Goal: Task Accomplishment & Management: Complete application form

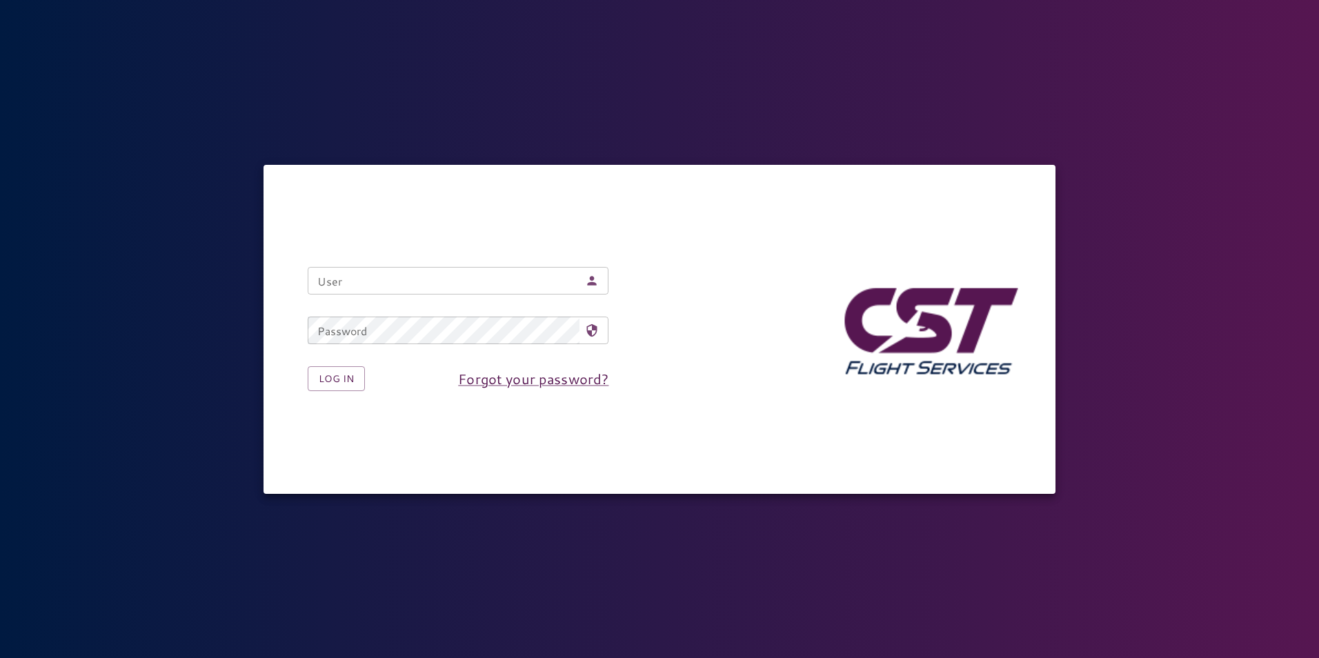
click at [476, 279] on input "User" at bounding box center [444, 281] width 272 height 28
type input "**********"
click at [359, 373] on button "Log in" at bounding box center [336, 379] width 57 height 26
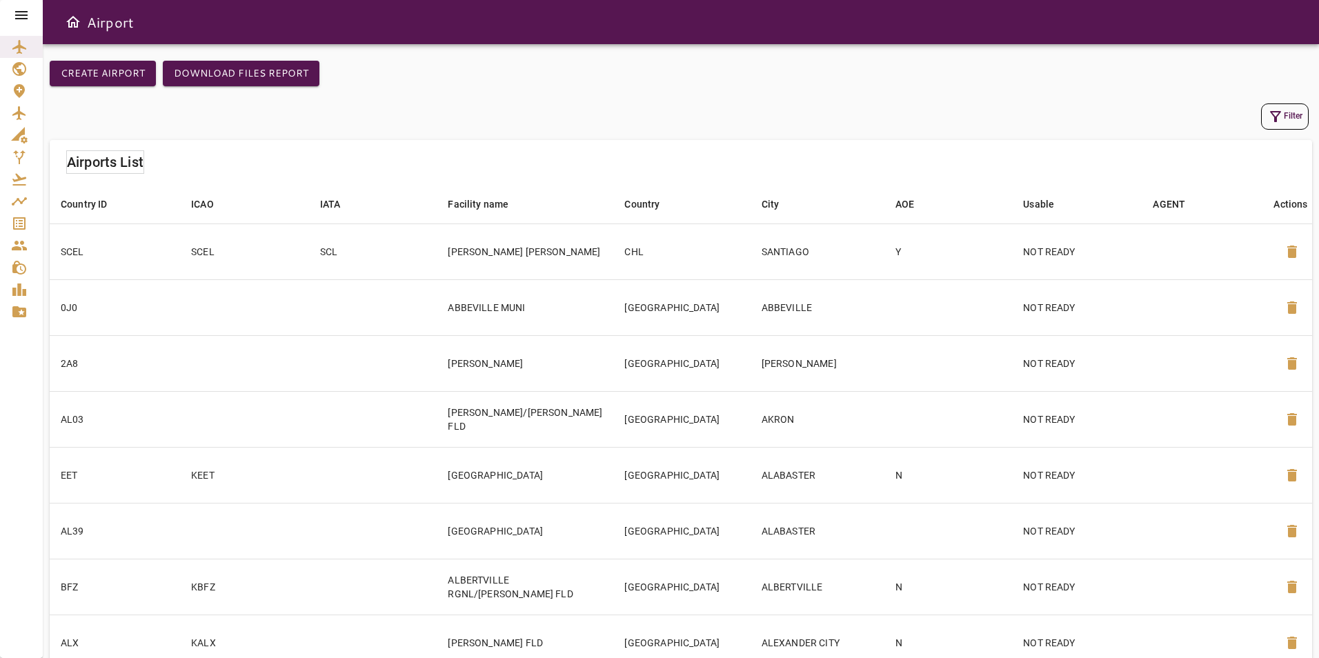
click at [19, 25] on div at bounding box center [21, 15] width 43 height 30
click at [19, 17] on icon at bounding box center [21, 15] width 17 height 17
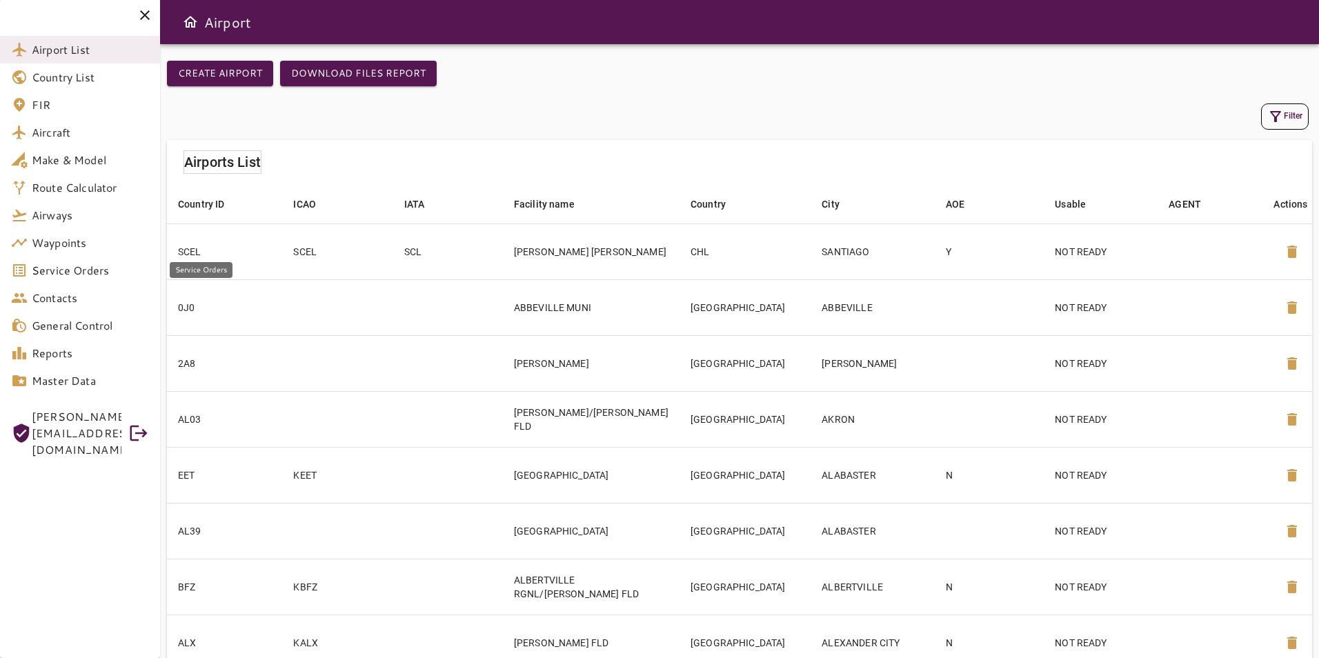
click at [66, 267] on span "Service Orders" at bounding box center [90, 270] width 117 height 17
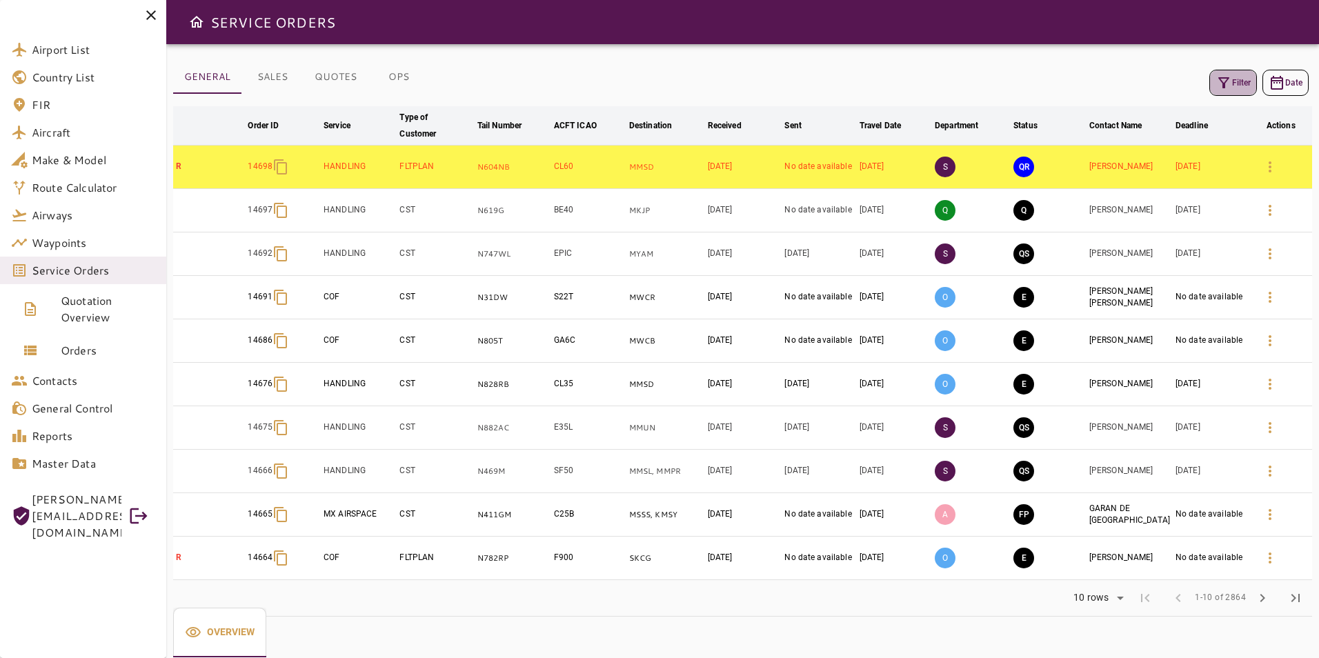
click at [1229, 92] on button "Filter" at bounding box center [1233, 83] width 48 height 26
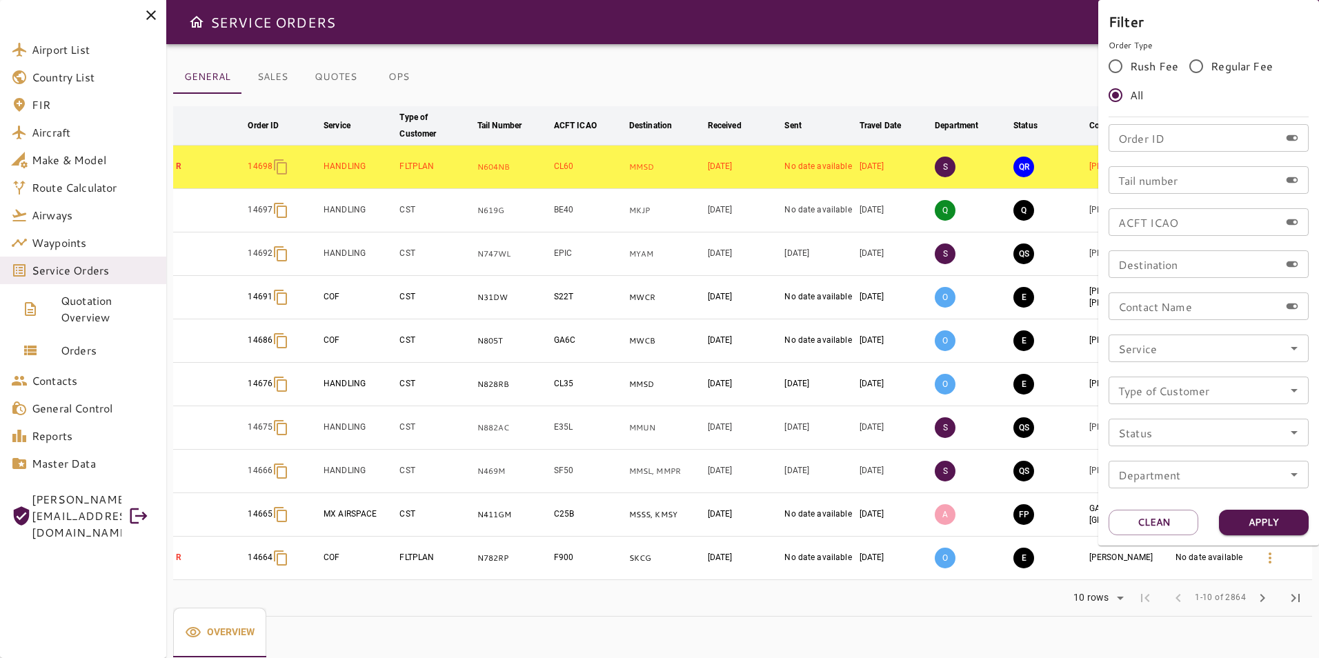
click at [931, 83] on div at bounding box center [659, 329] width 1319 height 658
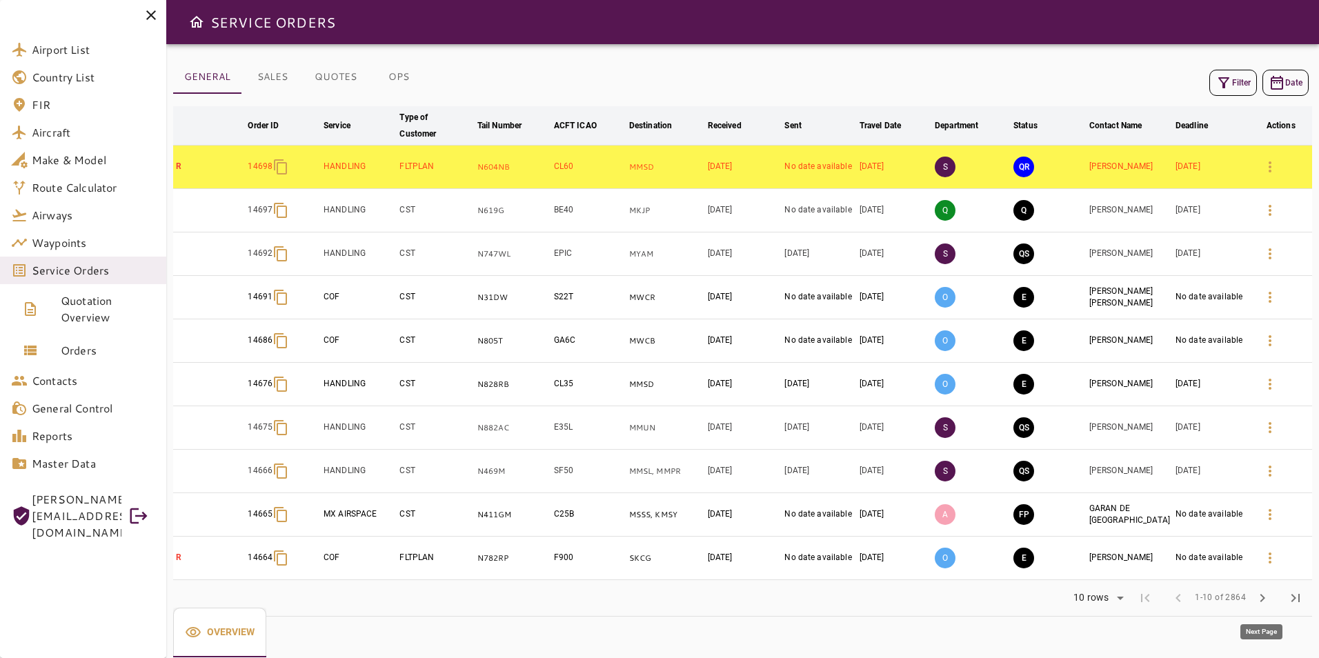
click at [1267, 594] on span "chevron_right" at bounding box center [1262, 598] width 17 height 17
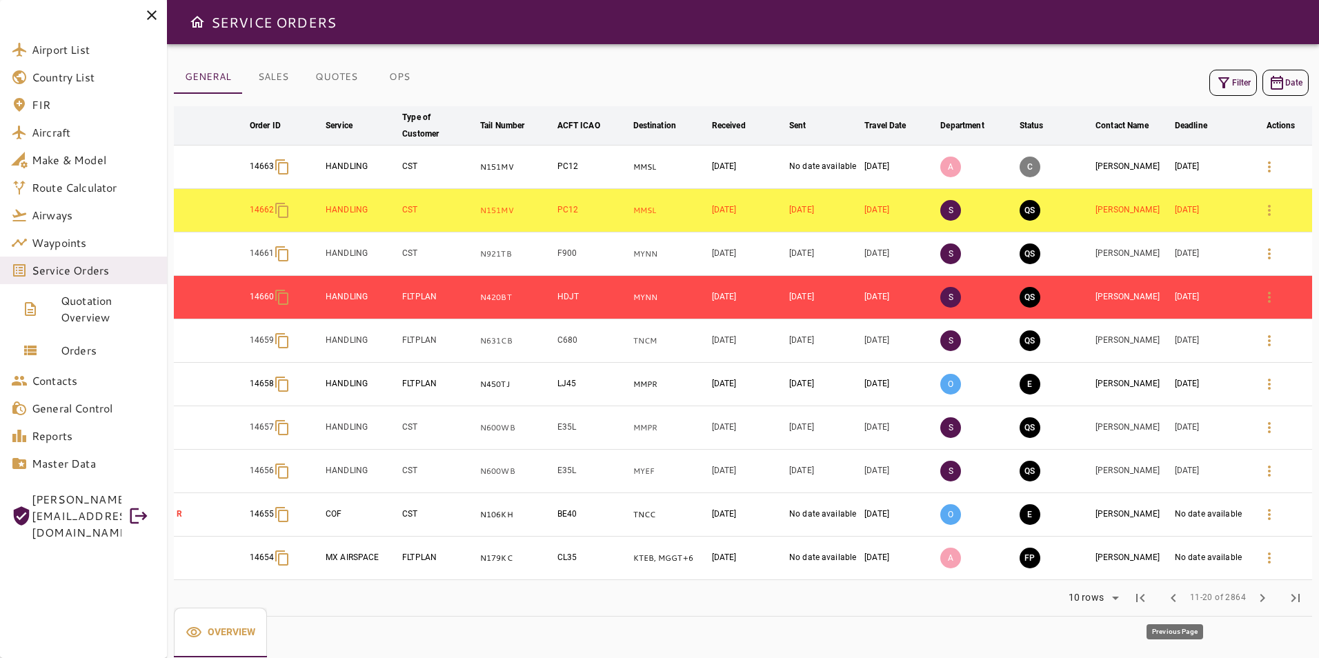
click at [1169, 595] on span "chevron_left" at bounding box center [1173, 598] width 17 height 17
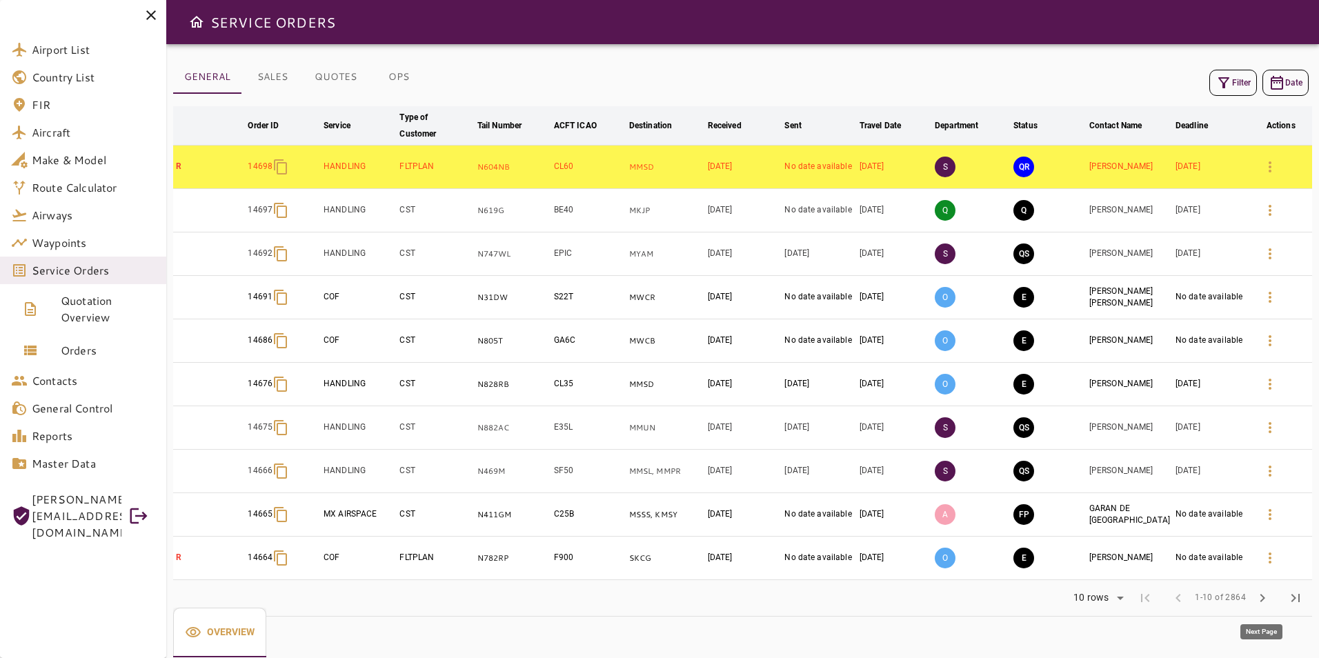
click at [1269, 595] on span "chevron_right" at bounding box center [1262, 598] width 17 height 17
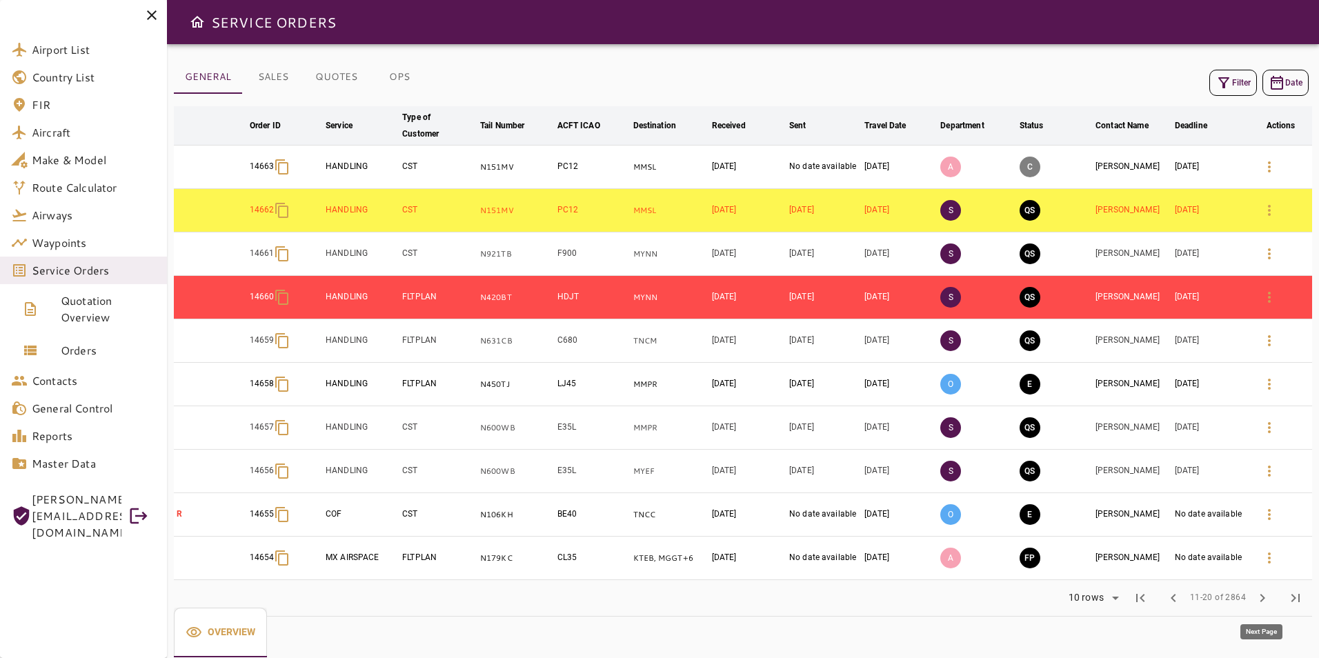
click at [1269, 595] on span "chevron_right" at bounding box center [1262, 598] width 17 height 17
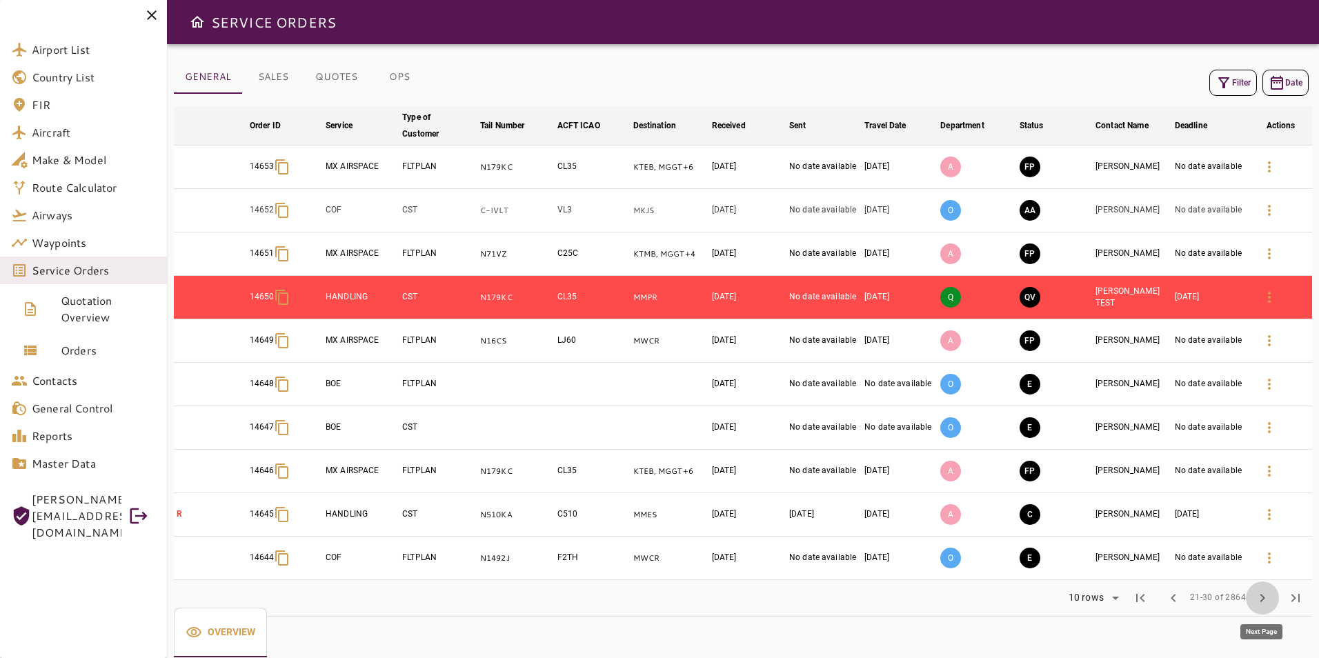
click at [1269, 595] on span "chevron_right" at bounding box center [1262, 598] width 17 height 17
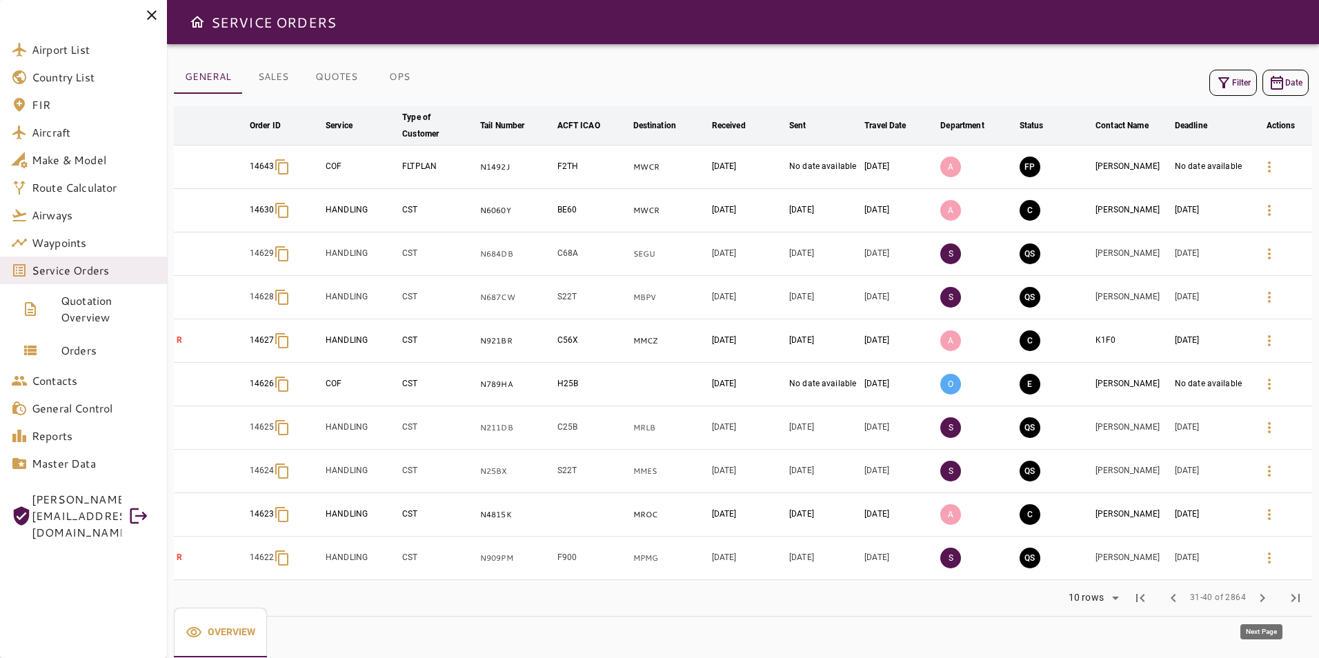
click at [1269, 595] on span "chevron_right" at bounding box center [1262, 598] width 17 height 17
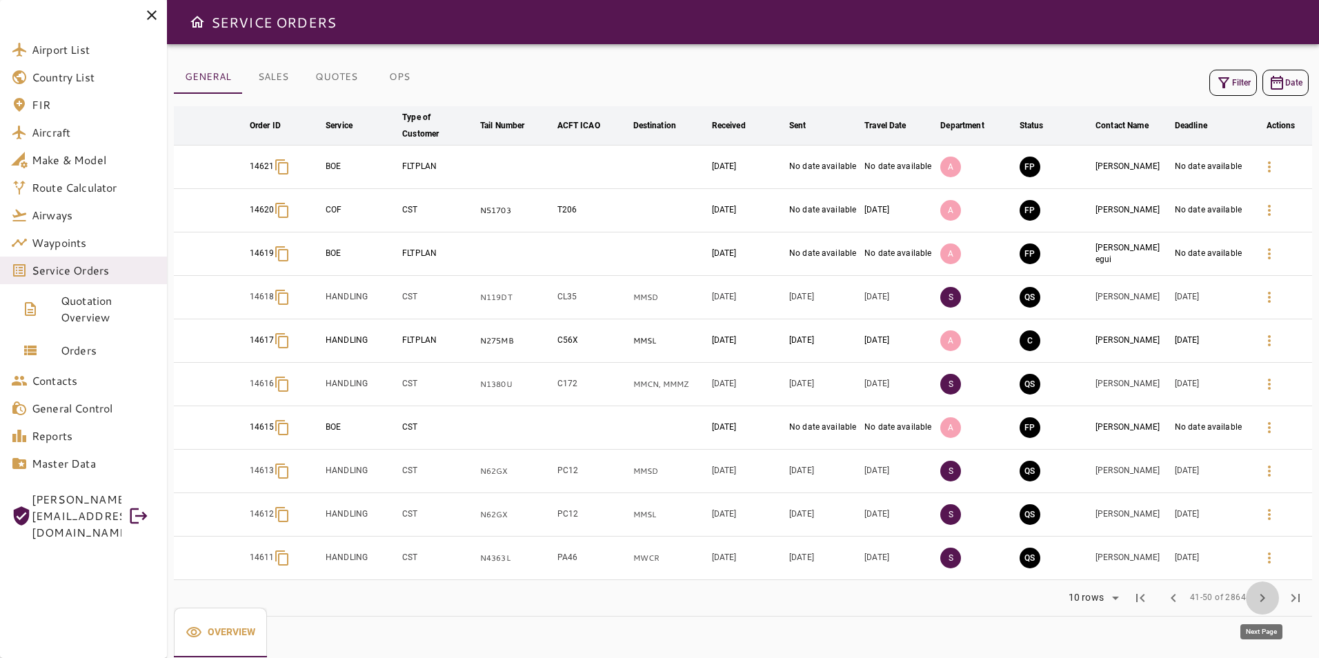
click at [1269, 595] on span "chevron_right" at bounding box center [1262, 598] width 17 height 17
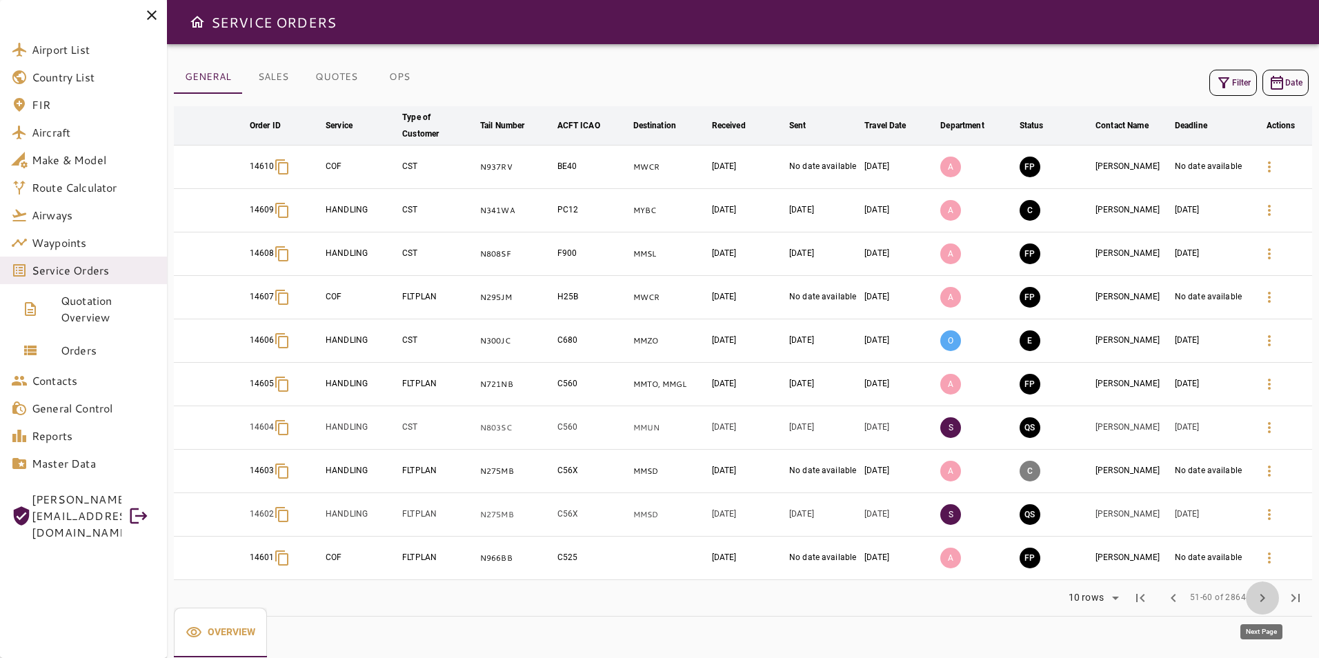
click at [1269, 595] on span "chevron_right" at bounding box center [1262, 598] width 17 height 17
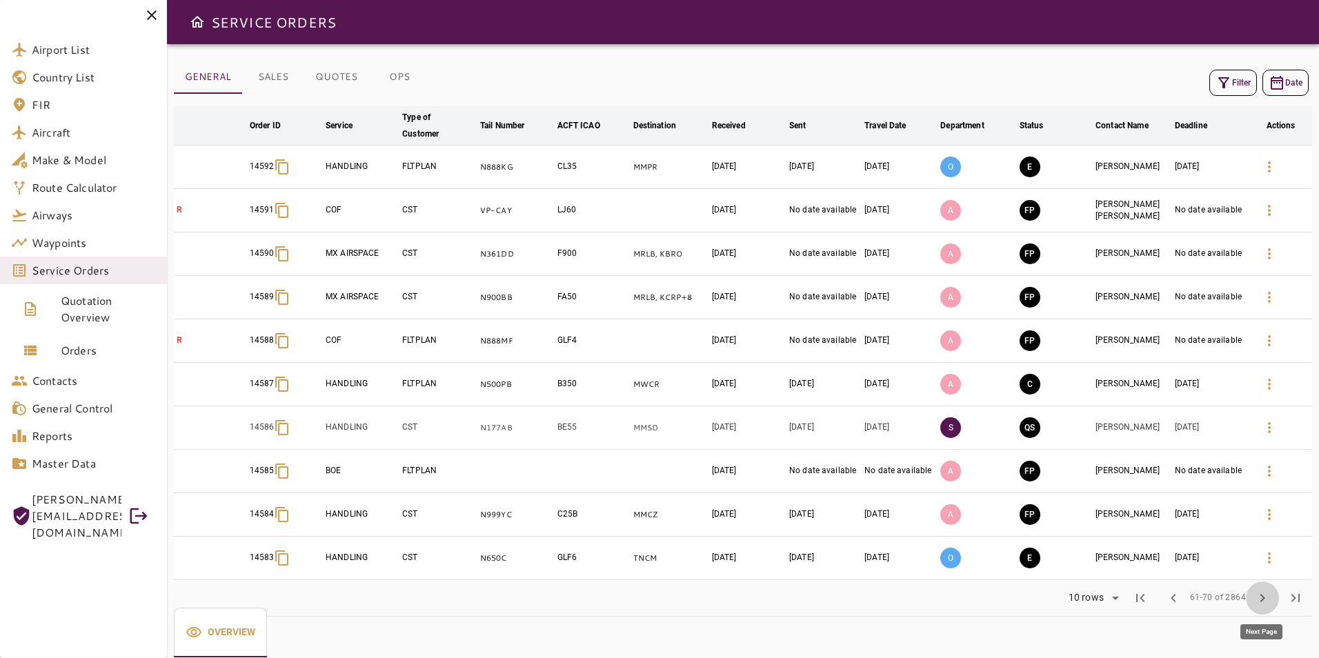
click at [1269, 595] on span "chevron_right" at bounding box center [1262, 598] width 17 height 17
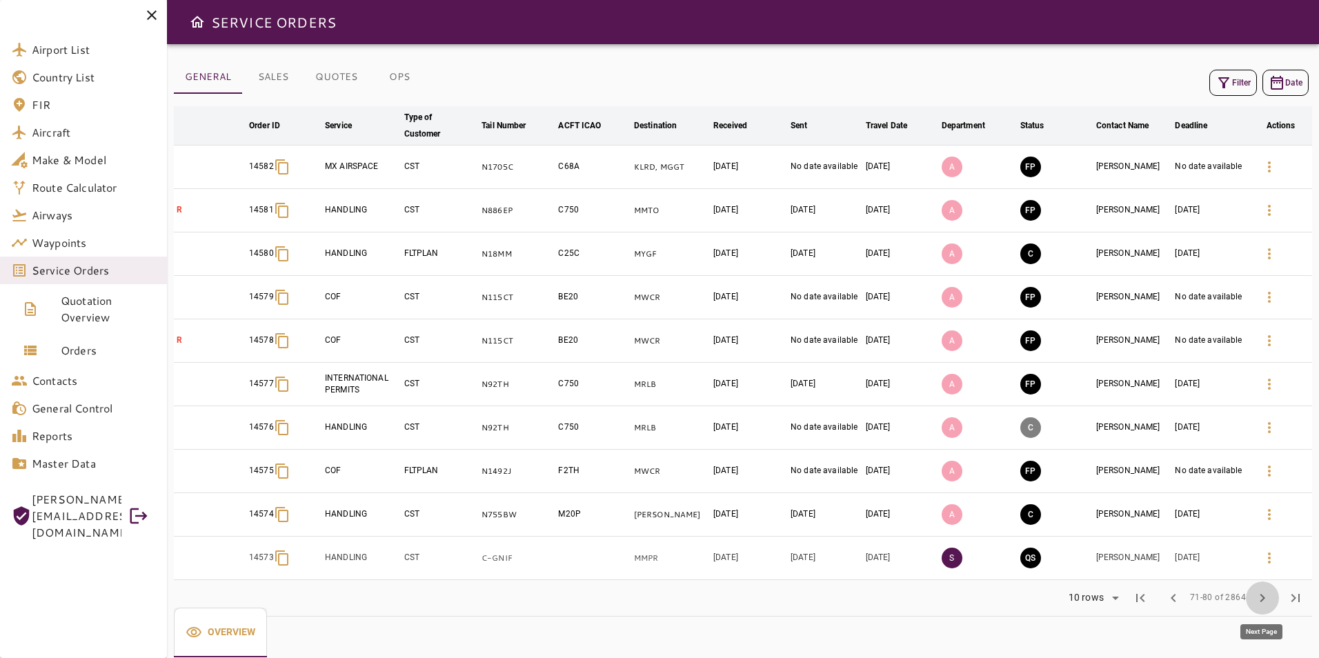
click at [1269, 595] on span "chevron_right" at bounding box center [1262, 598] width 17 height 17
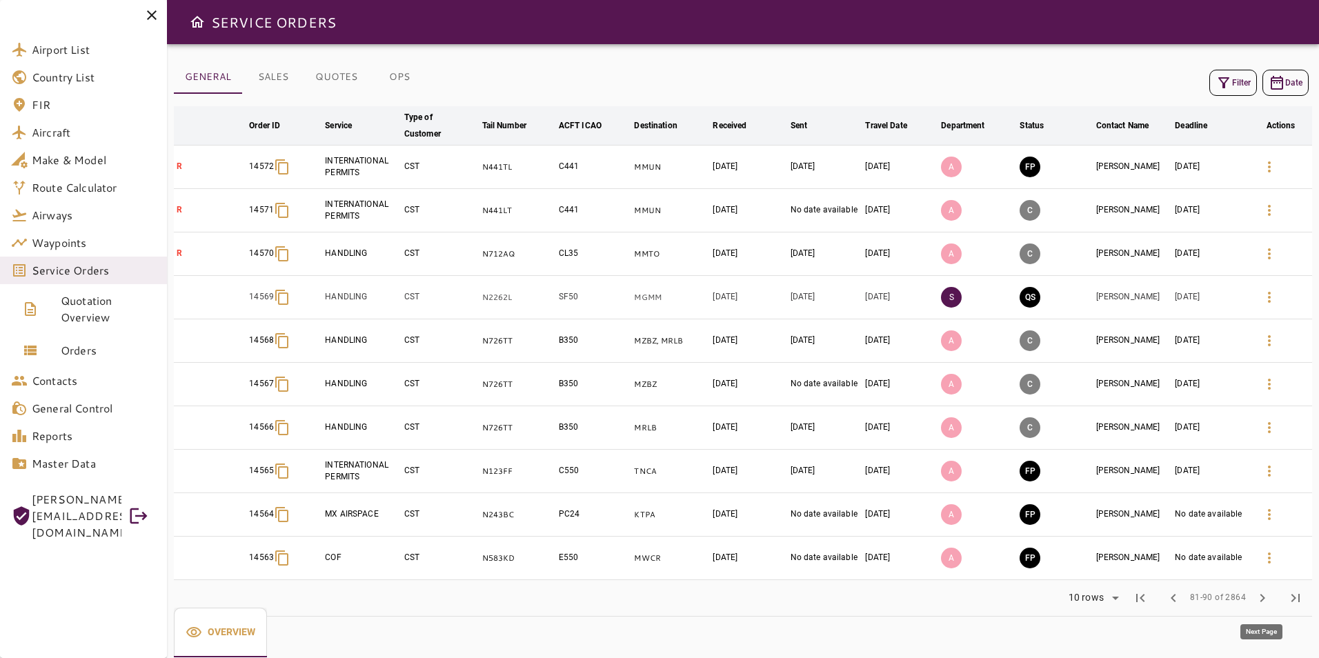
click at [1268, 595] on span "chevron_right" at bounding box center [1262, 598] width 17 height 17
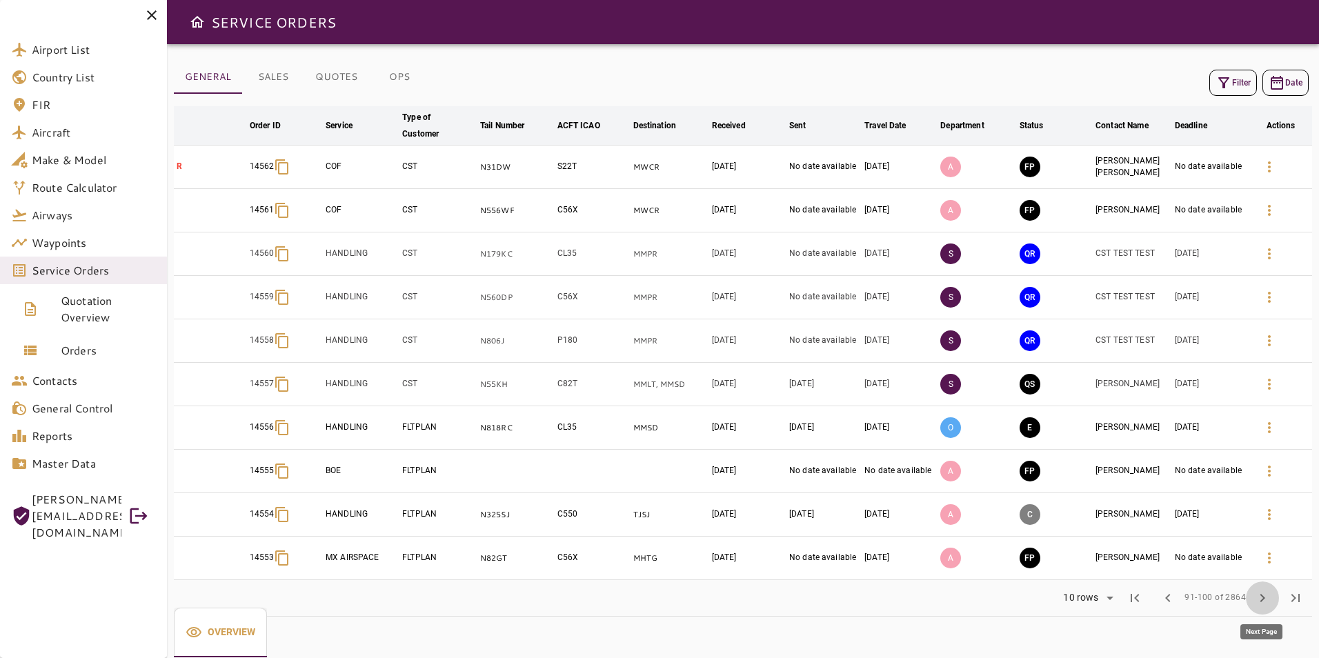
click at [1268, 595] on span "chevron_right" at bounding box center [1262, 598] width 17 height 17
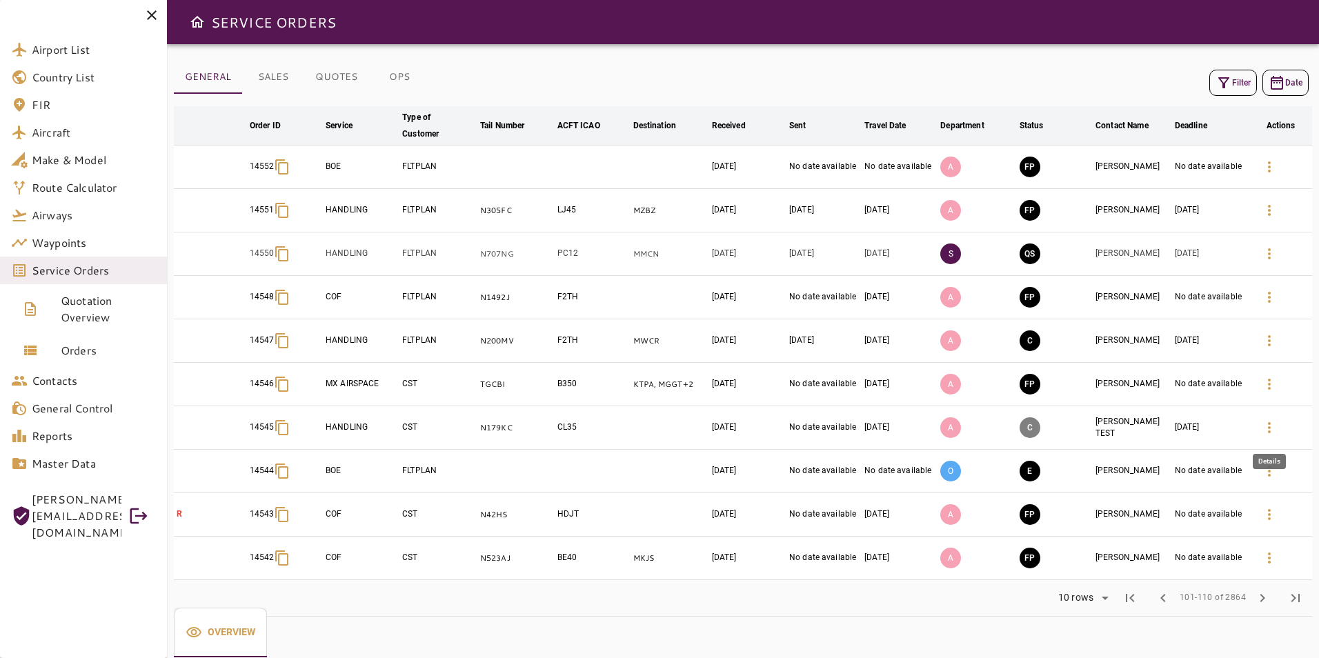
click at [1265, 433] on icon "button" at bounding box center [1269, 427] width 17 height 17
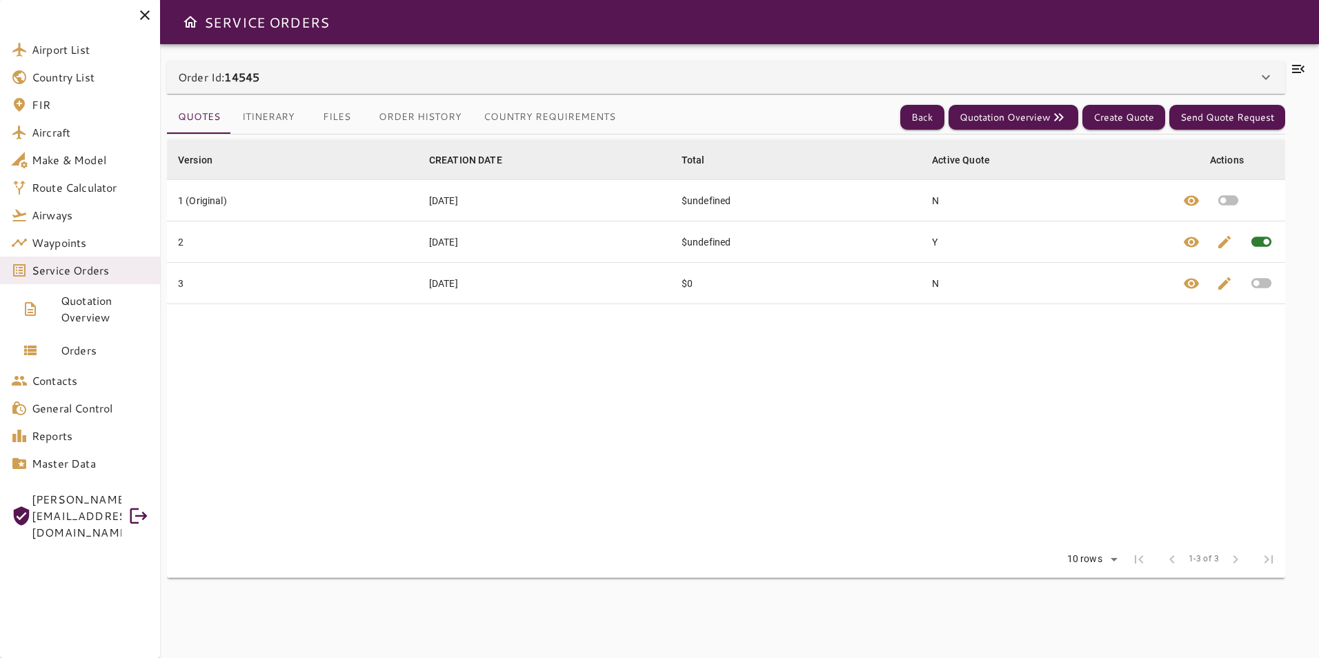
click at [1264, 78] on icon at bounding box center [1266, 77] width 8 height 5
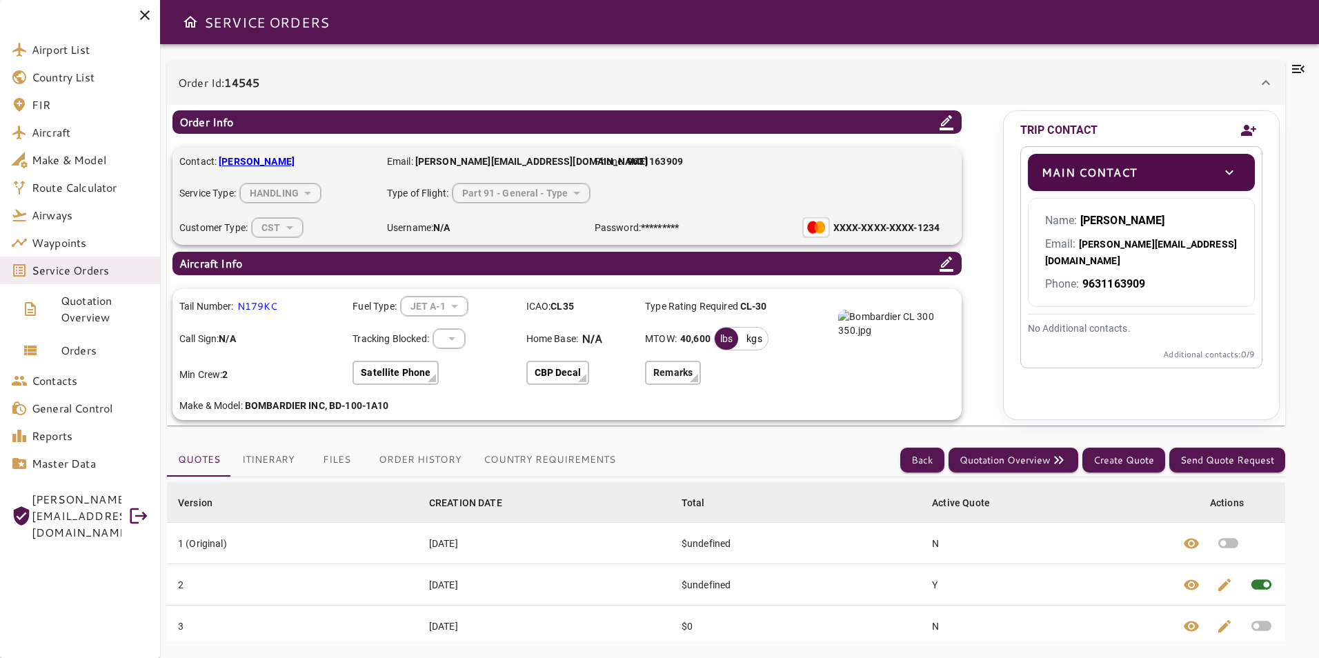
click at [1240, 138] on icon "Add new contact" at bounding box center [1248, 130] width 17 height 21
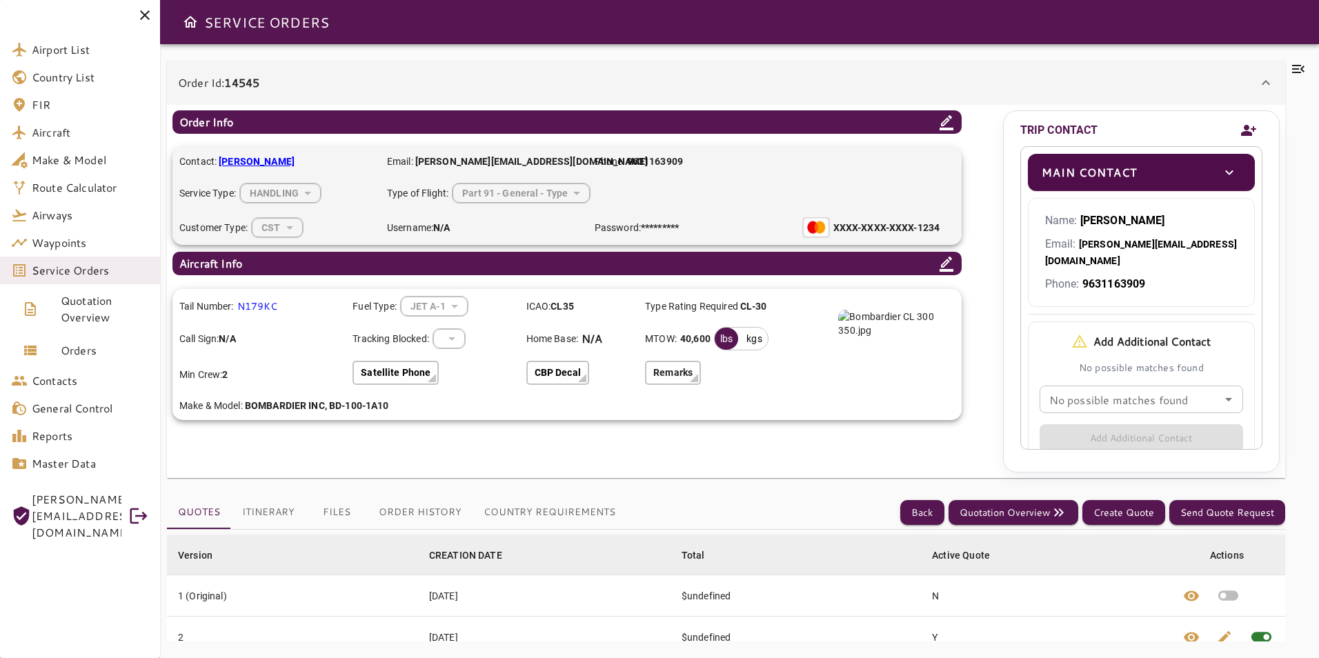
scroll to position [93, 0]
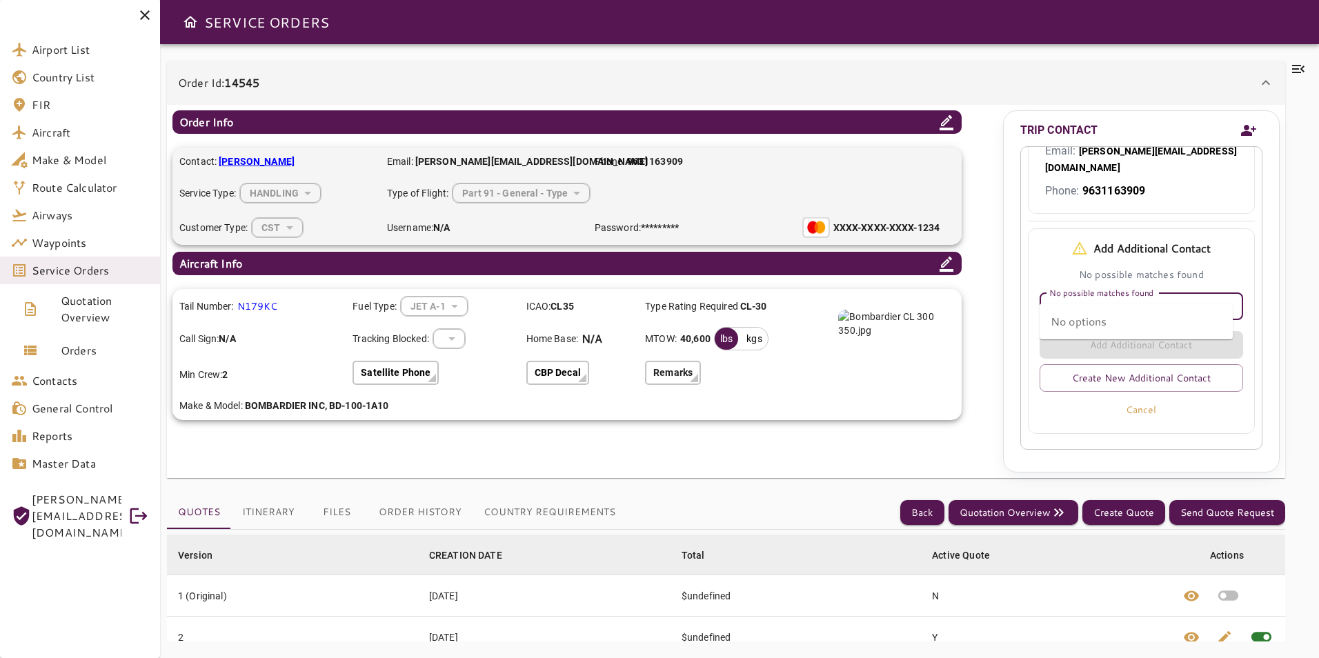
click at [1102, 297] on input "No possible matches found" at bounding box center [1141, 306] width 195 height 19
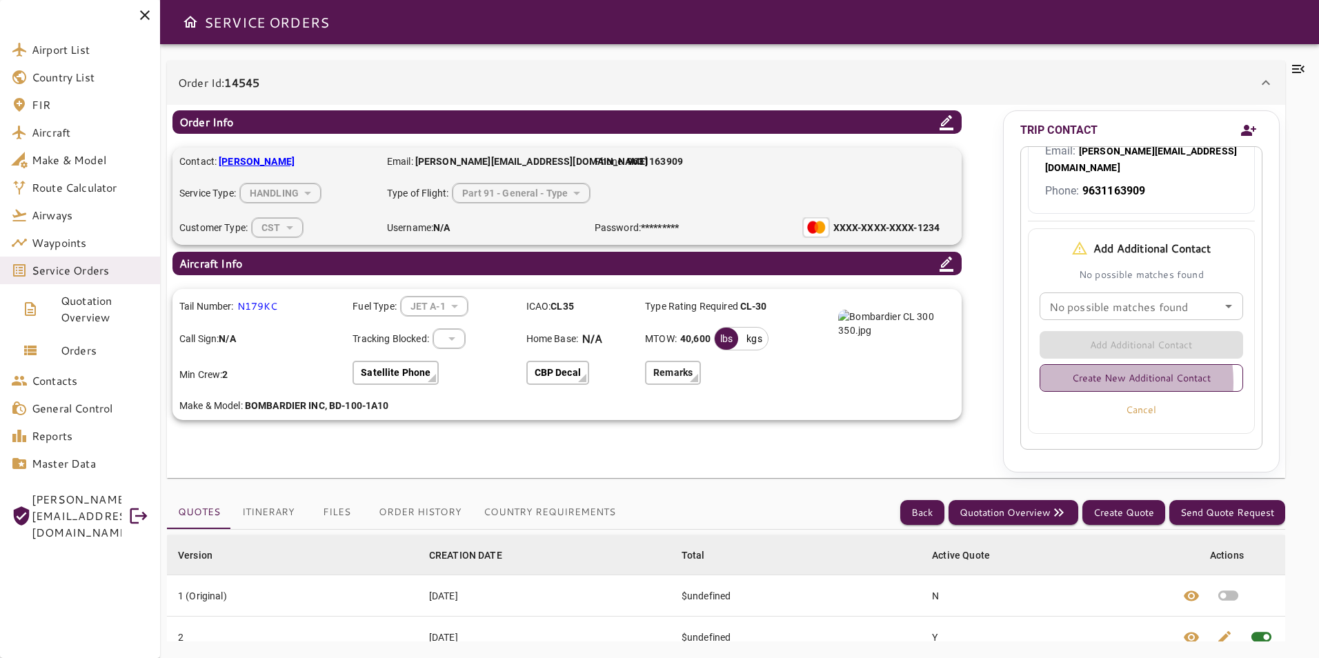
click at [1092, 366] on button "Create New Additional Contact" at bounding box center [1141, 378] width 203 height 28
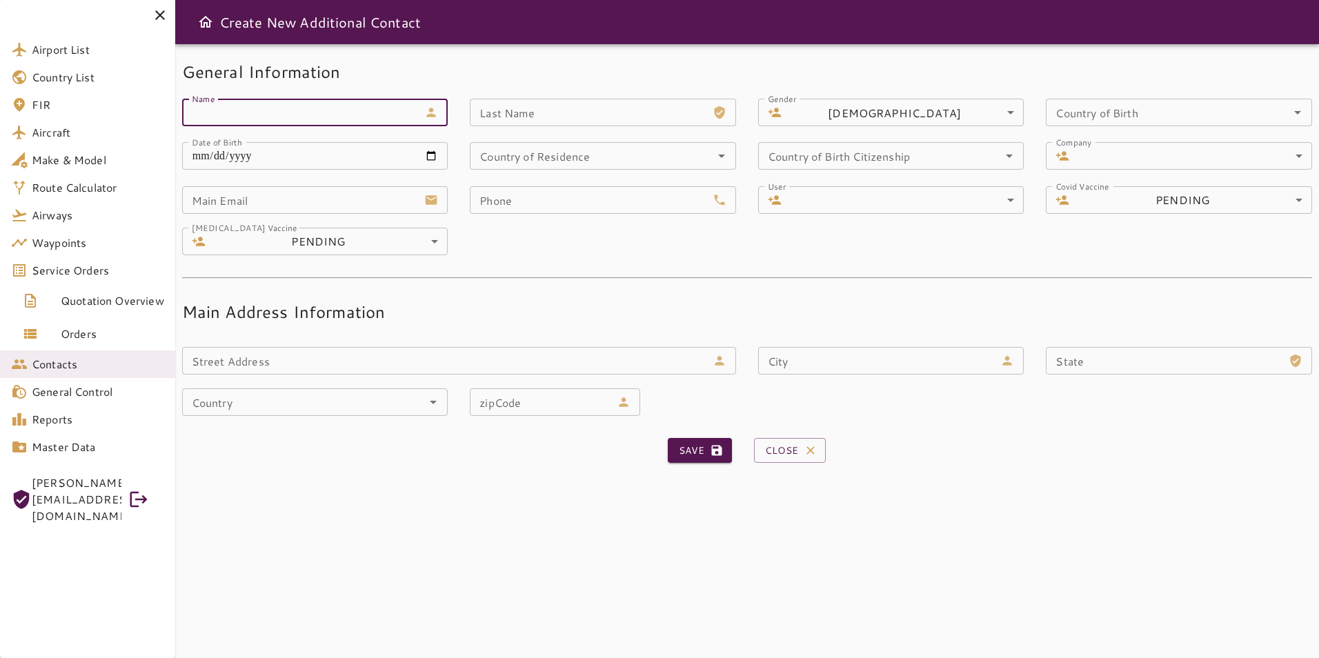
click at [255, 120] on input "Name" at bounding box center [300, 113] width 237 height 28
type input "******"
type input "****"
type input "******"
click at [611, 181] on div "Phone Phone" at bounding box center [592, 192] width 288 height 41
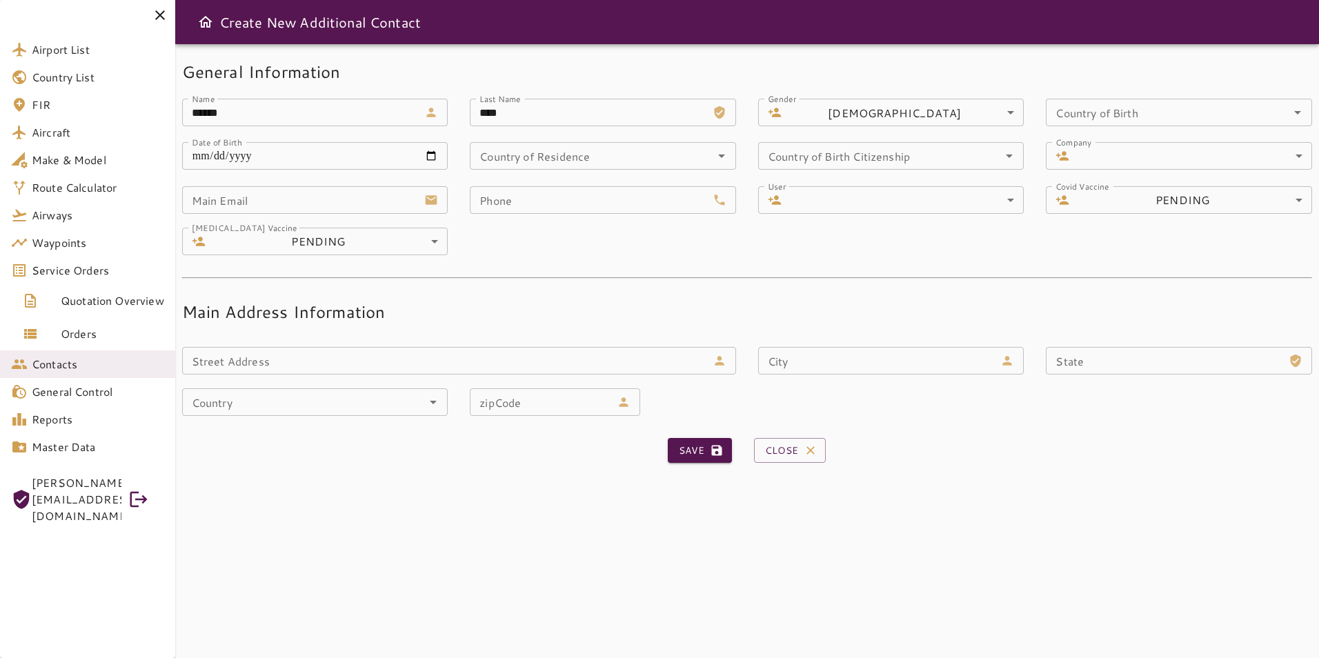
click at [662, 202] on input "Phone" at bounding box center [588, 200] width 237 height 28
type input "**********"
click at [640, 249] on div "**********" at bounding box center [736, 213] width 1152 height 83
click at [335, 197] on input "Main Email" at bounding box center [300, 200] width 237 height 28
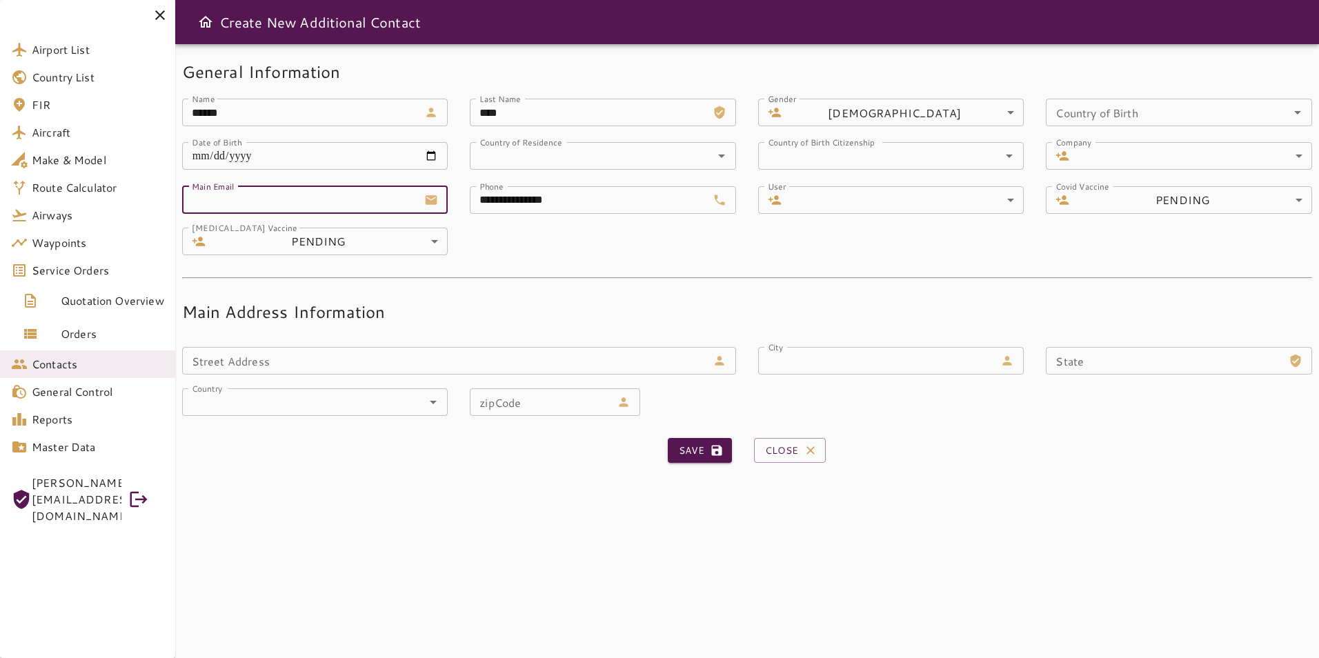
type input "**********"
type input "******"
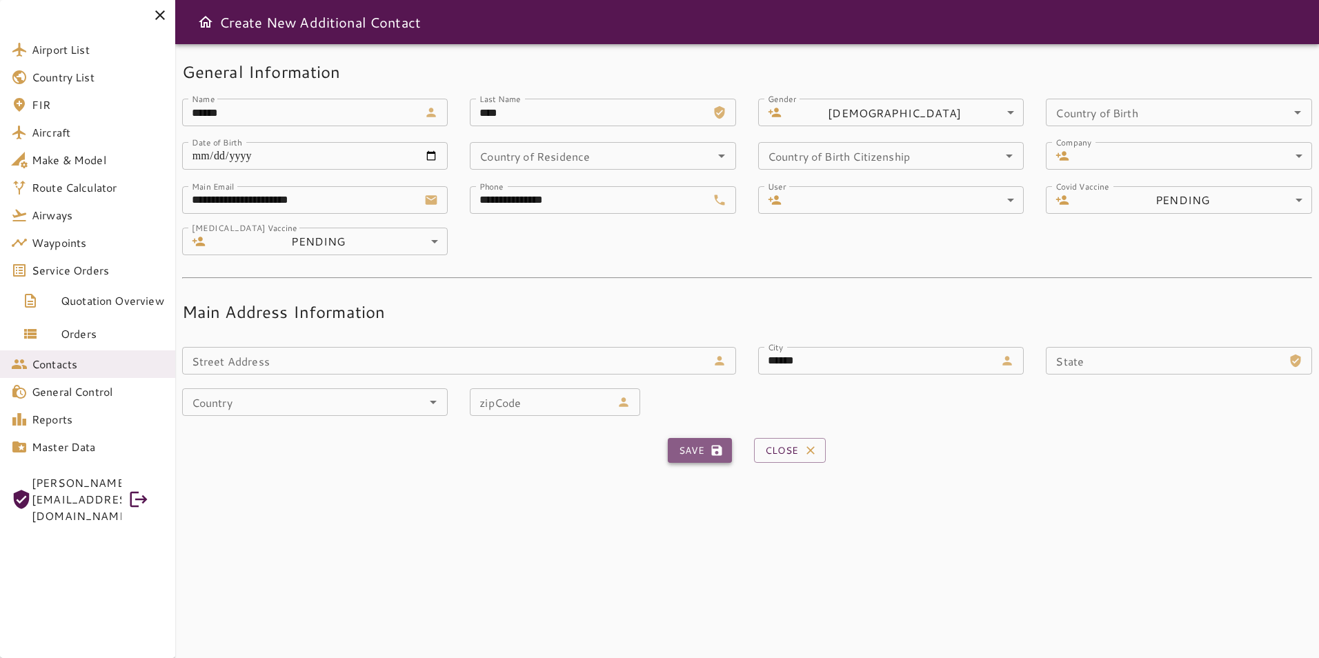
click at [693, 453] on button "Save" at bounding box center [700, 451] width 64 height 26
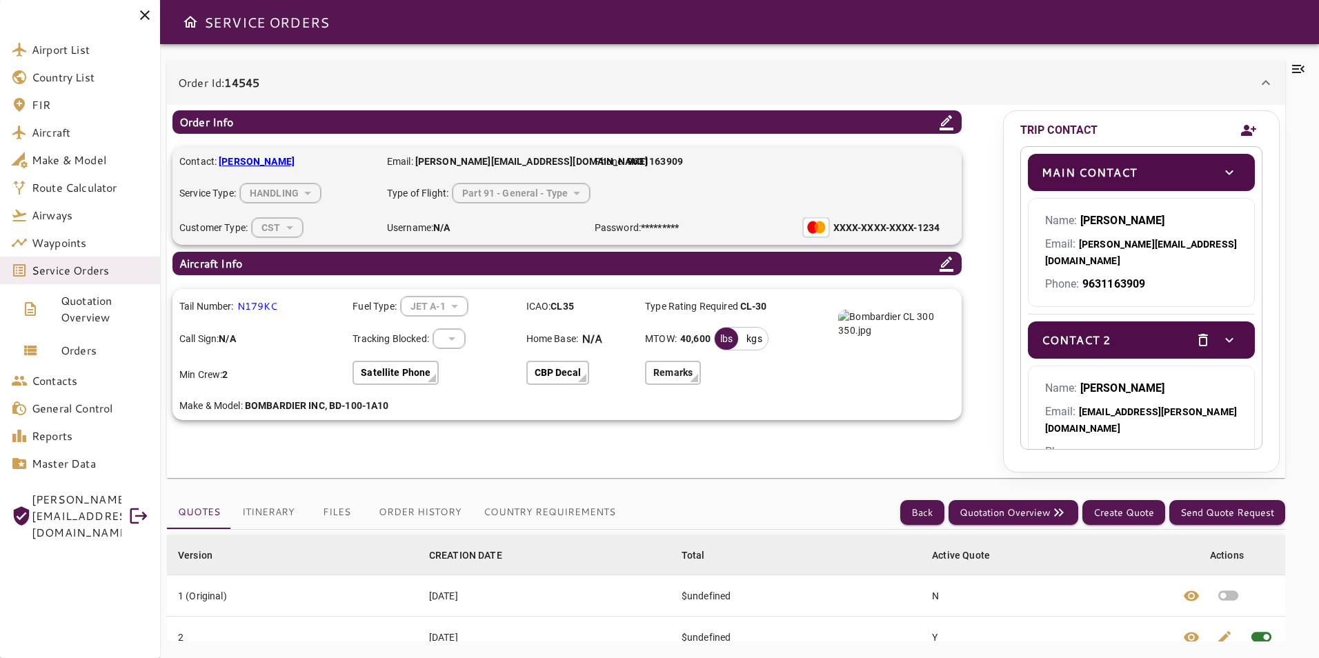
click at [497, 519] on button "Country Requirements" at bounding box center [550, 512] width 154 height 33
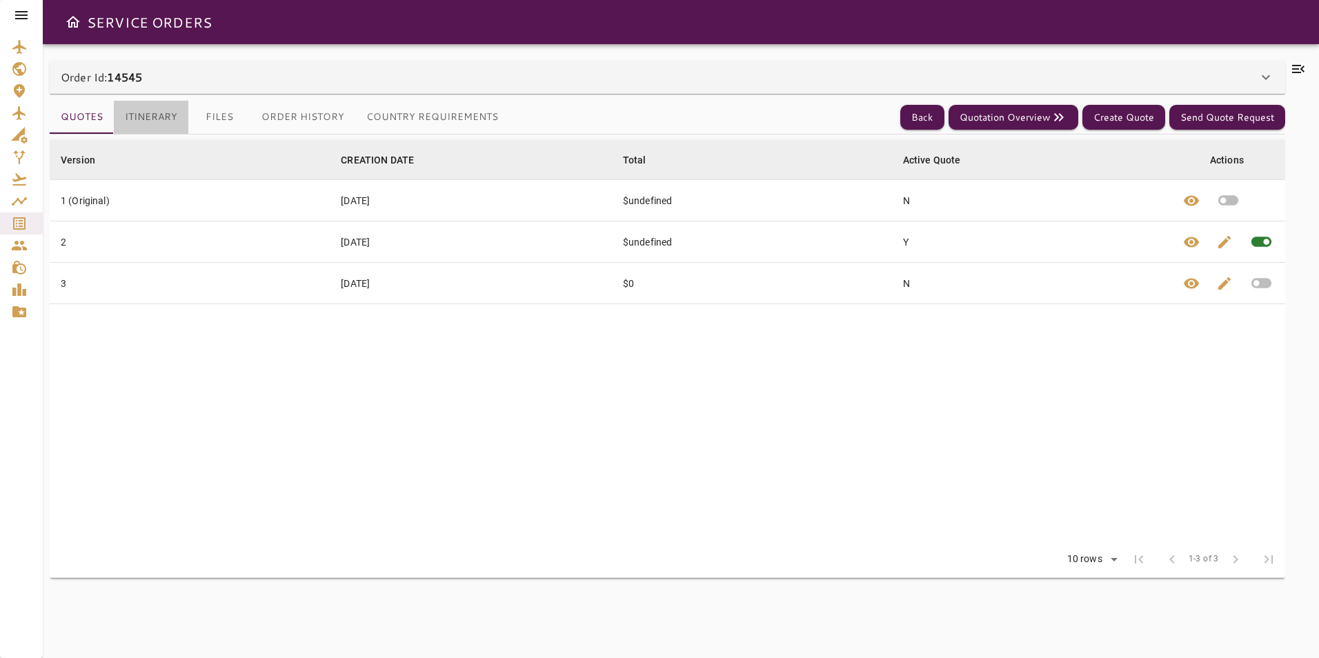
click at [165, 126] on button "Itinerary" at bounding box center [151, 117] width 75 height 33
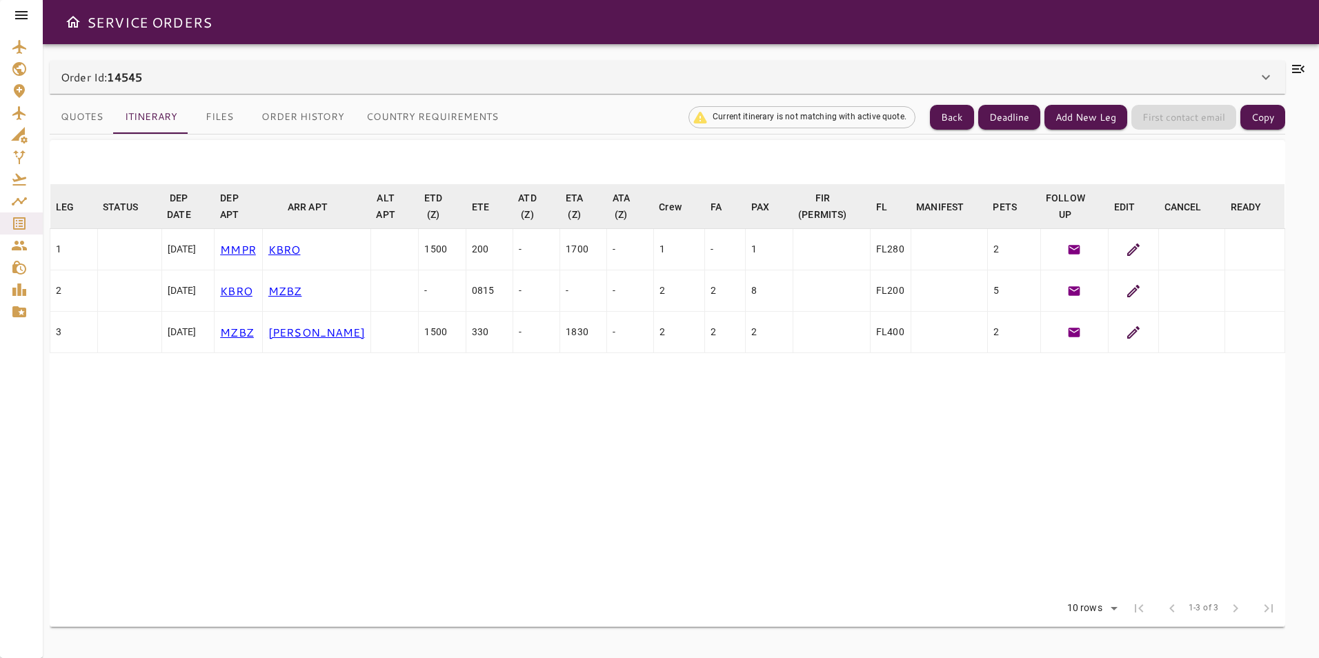
click at [1130, 249] on icon at bounding box center [1133, 249] width 17 height 17
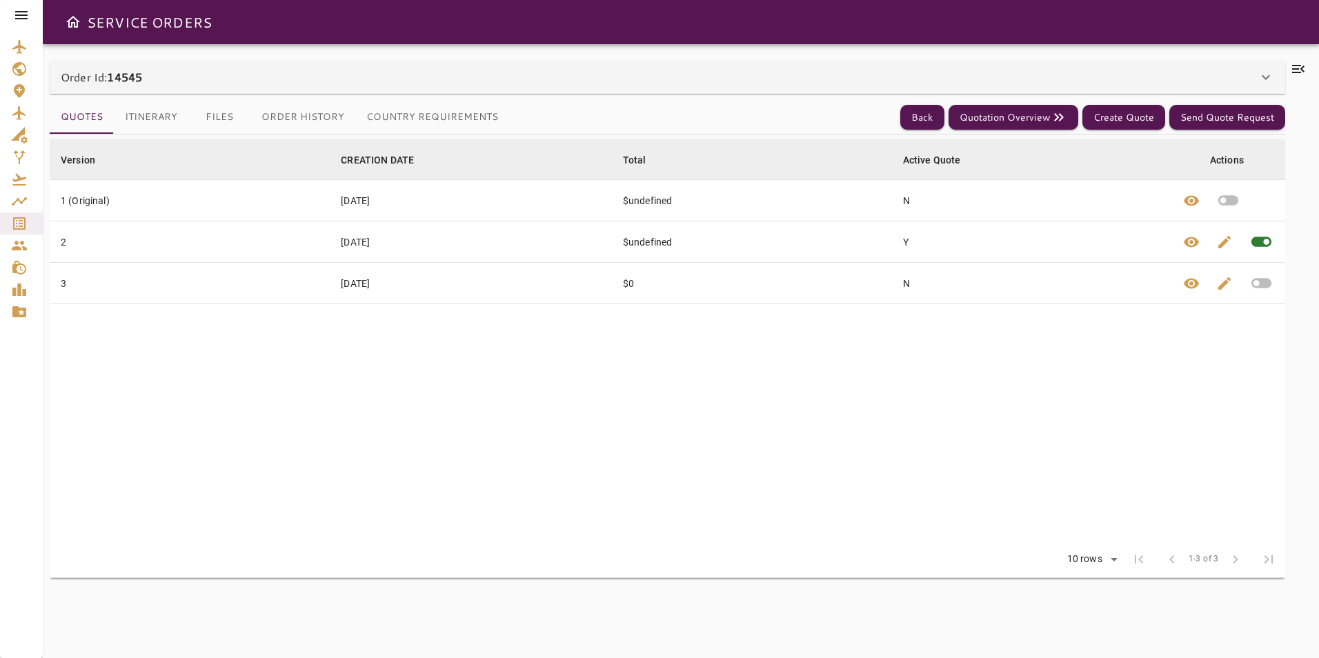
click at [1271, 76] on icon at bounding box center [1266, 77] width 17 height 17
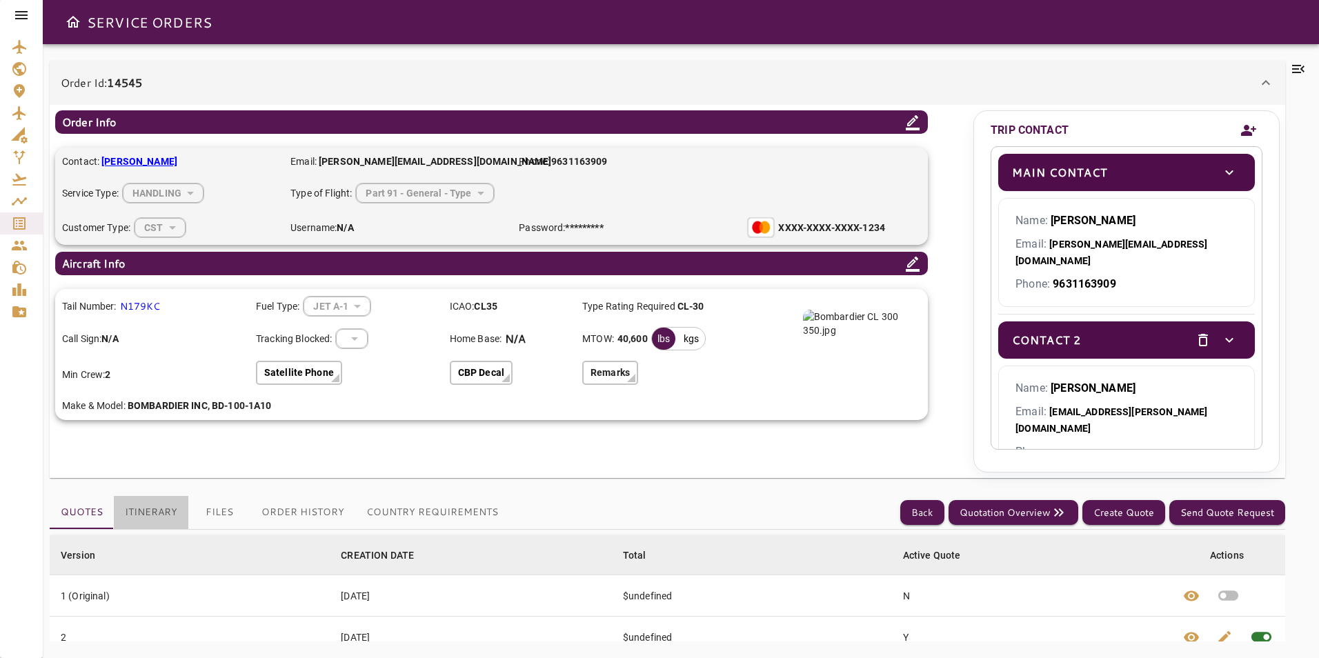
click at [179, 510] on button "Itinerary" at bounding box center [151, 512] width 75 height 33
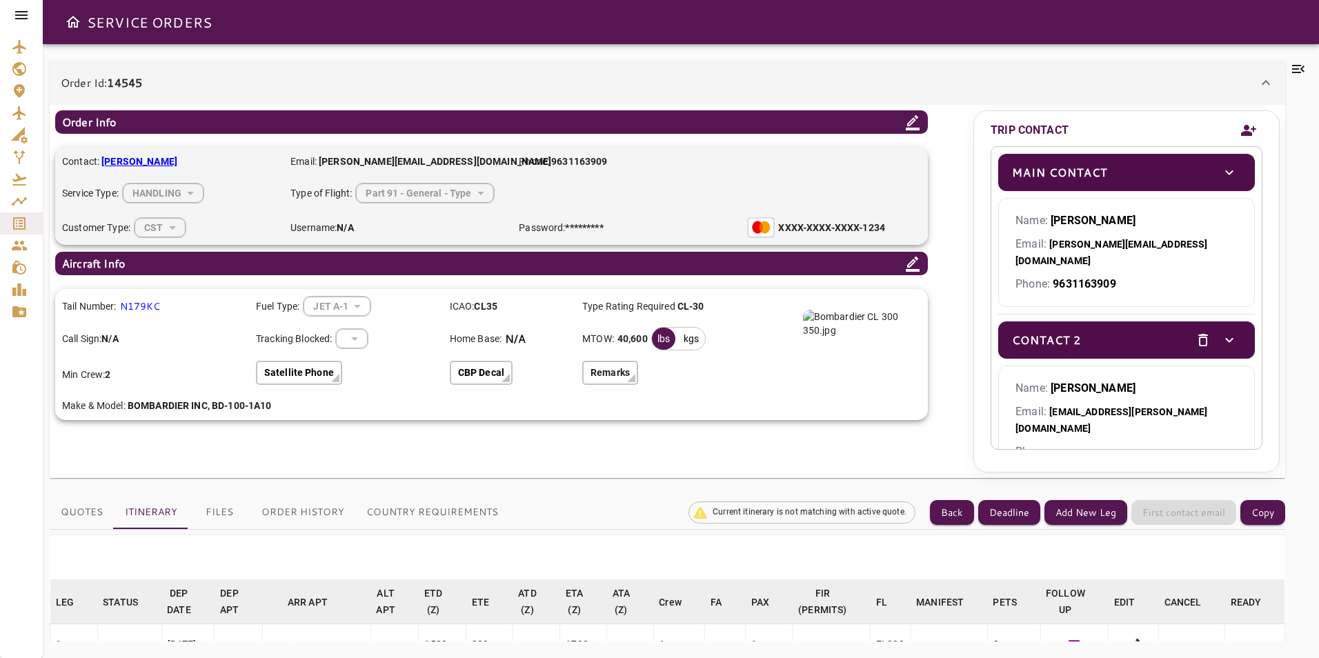
scroll to position [207, 0]
